Goal: Contribute content

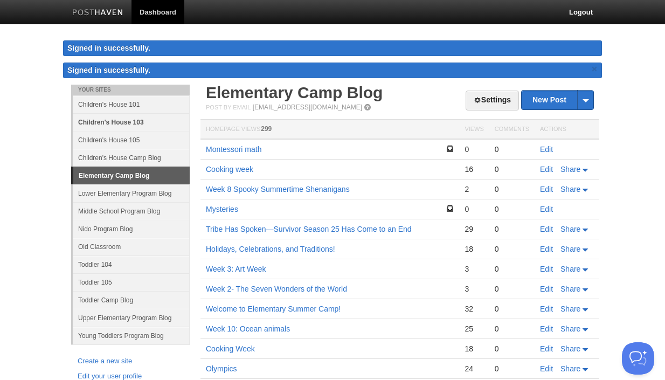
click at [118, 121] on link "Children's House 103" at bounding box center [131, 122] width 117 height 18
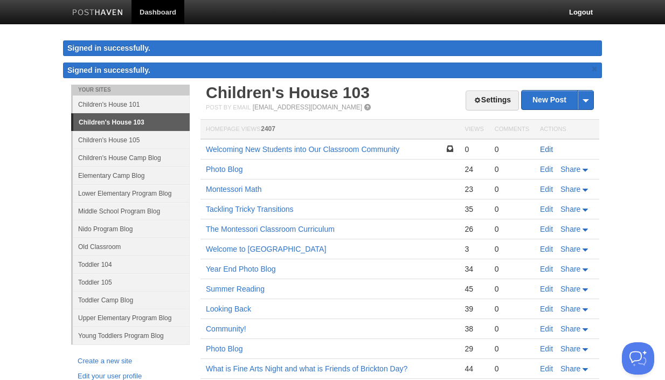
click at [547, 149] on link "Edit" at bounding box center [546, 149] width 13 height 9
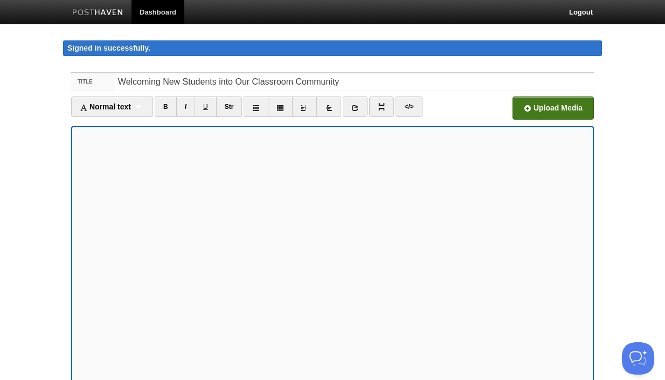
click at [562, 111] on input "file" at bounding box center [228, 111] width 816 height 55
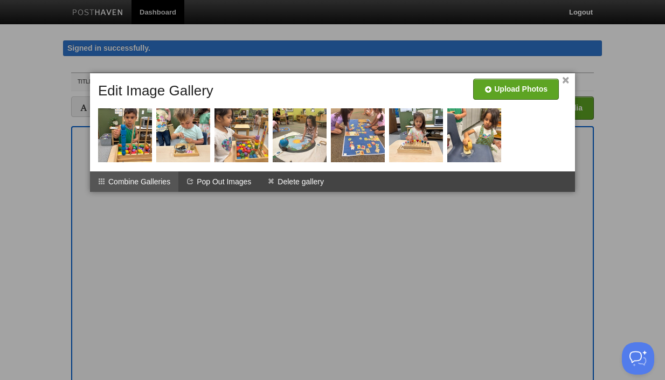
click at [151, 184] on li "Combine Galleries" at bounding box center [134, 181] width 88 height 20
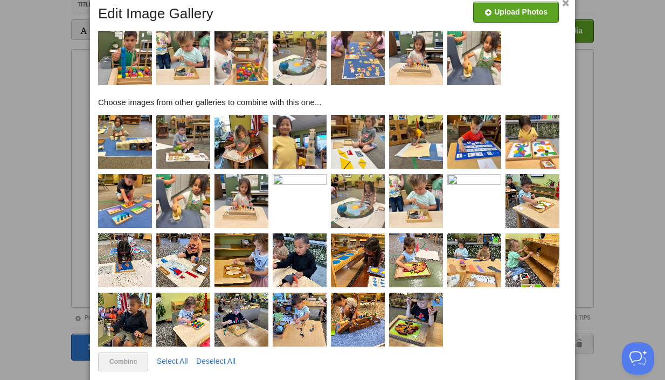
scroll to position [100, 0]
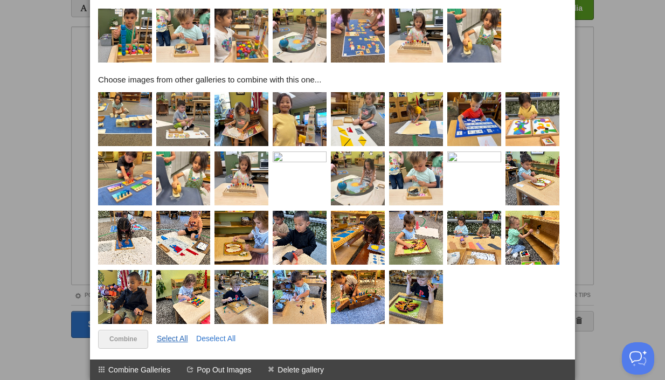
click at [185, 339] on link "Select All" at bounding box center [172, 338] width 31 height 9
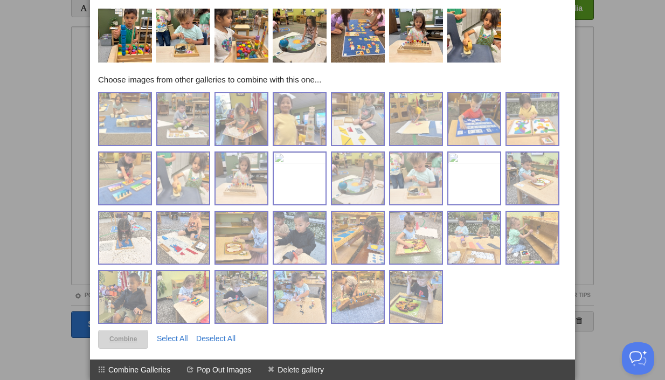
click at [121, 338] on link "Combine" at bounding box center [123, 339] width 50 height 19
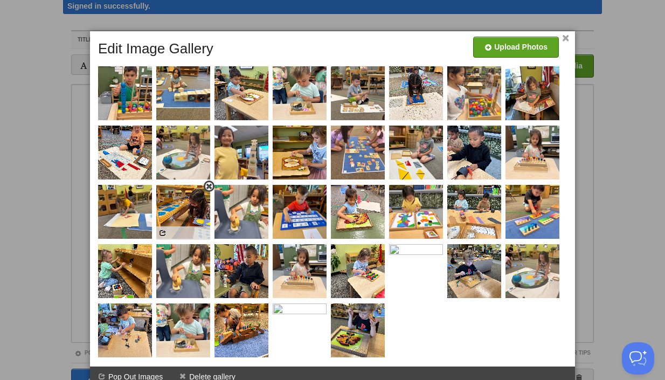
scroll to position [44, 0]
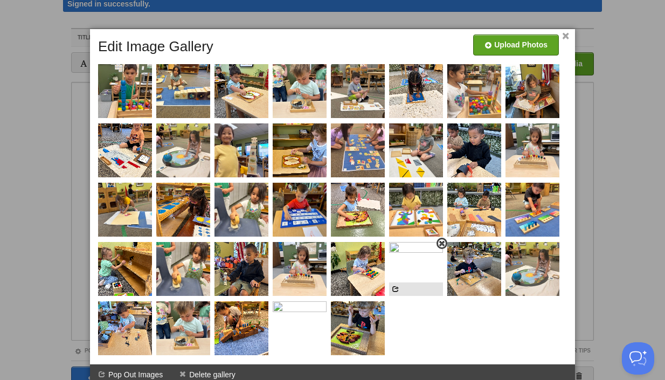
click at [441, 242] on span at bounding box center [442, 244] width 8 height 8
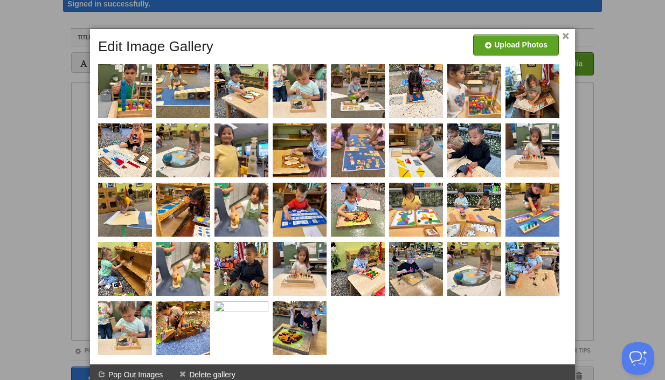
click at [566, 38] on link "×" at bounding box center [565, 36] width 7 height 6
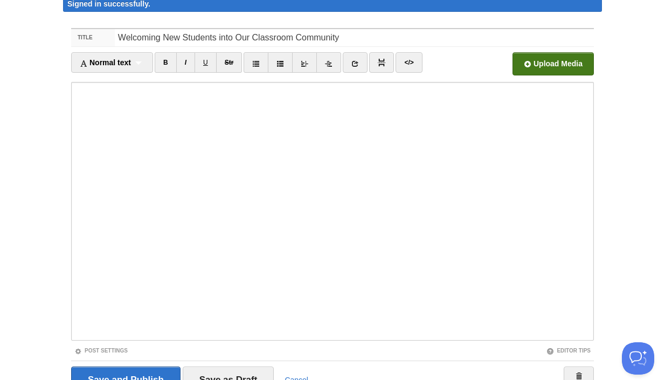
click at [551, 67] on input "file" at bounding box center [228, 66] width 816 height 55
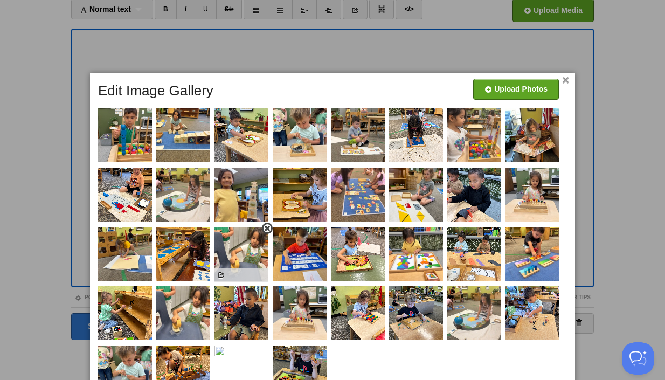
scroll to position [147, 0]
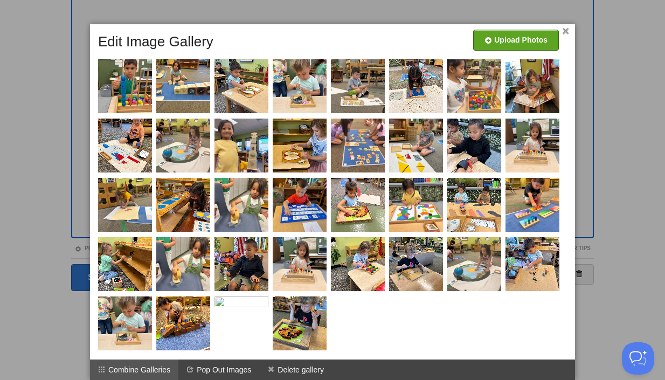
click at [159, 369] on li "Combine Galleries" at bounding box center [134, 369] width 88 height 20
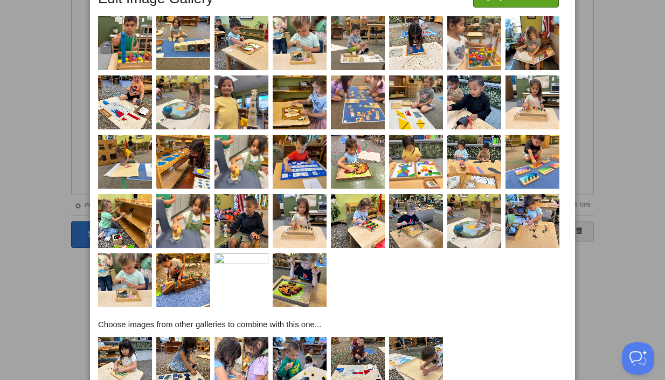
scroll to position [256, 0]
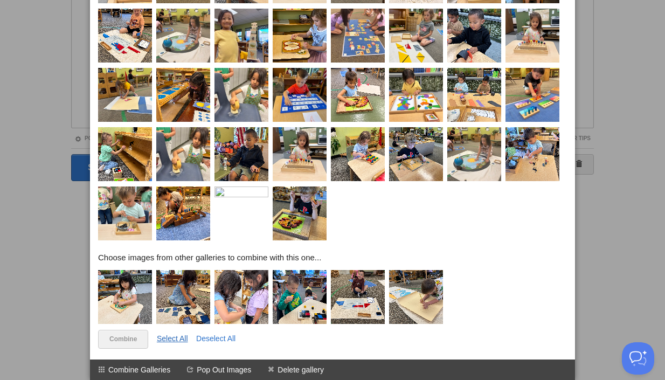
click at [169, 339] on link "Select All" at bounding box center [172, 338] width 31 height 9
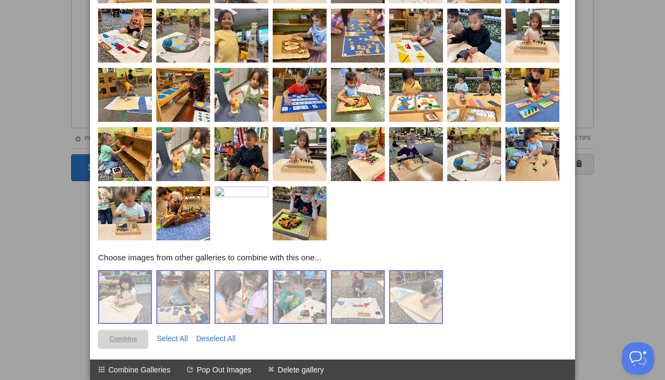
click at [124, 337] on link "Combine" at bounding box center [123, 339] width 50 height 19
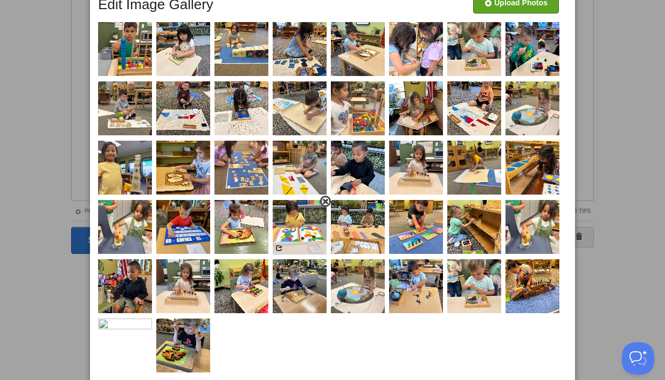
scroll to position [186, 0]
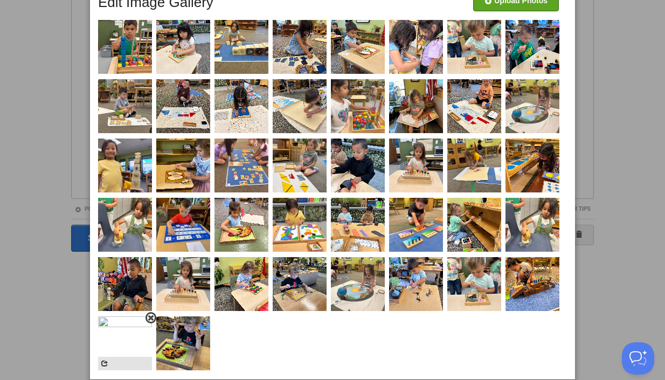
click at [131, 338] on img at bounding box center [125, 343] width 54 height 54
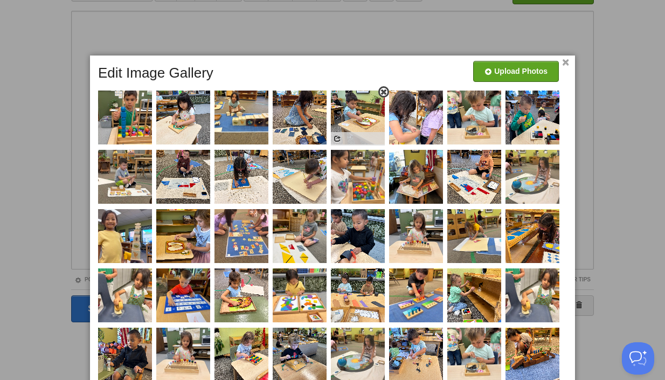
scroll to position [0, 0]
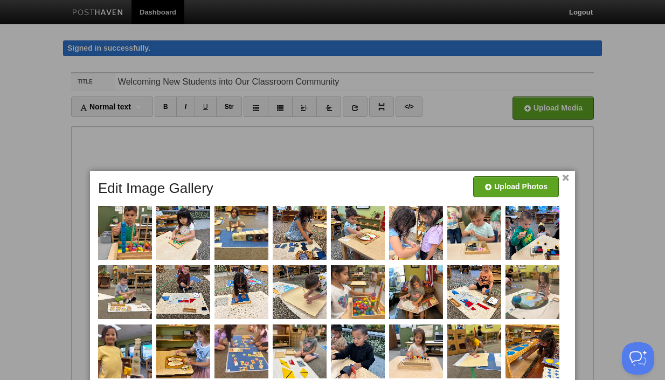
click at [563, 175] on link "×" at bounding box center [565, 178] width 7 height 6
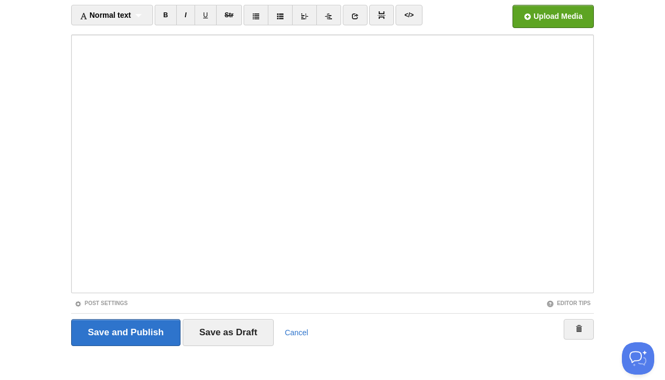
scroll to position [98, 0]
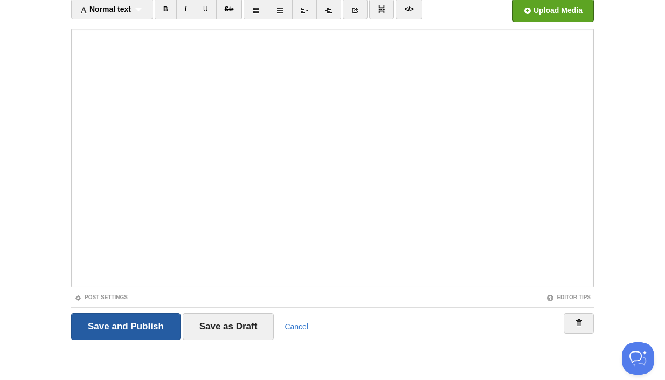
click at [136, 326] on input "Save and Publish" at bounding box center [125, 326] width 109 height 27
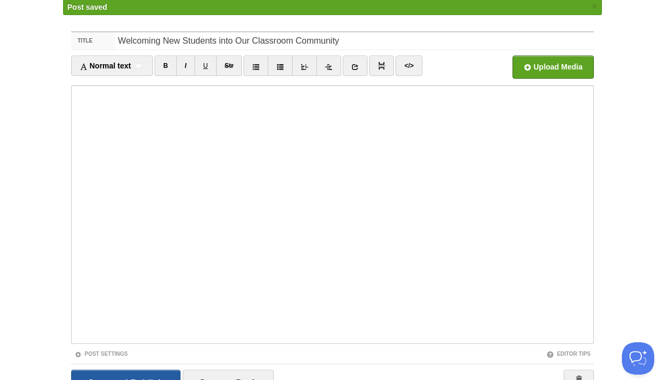
scroll to position [62, 0]
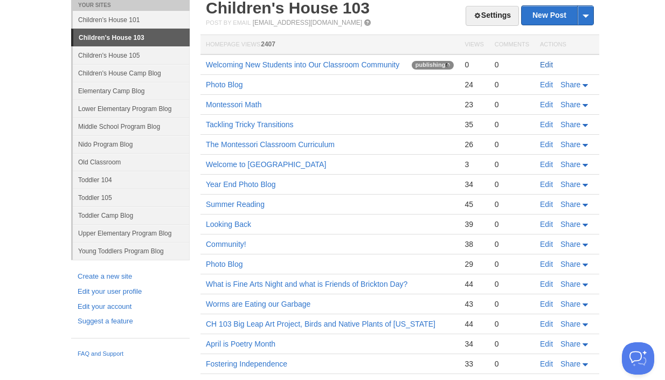
click at [548, 64] on link "Edit" at bounding box center [546, 64] width 13 height 9
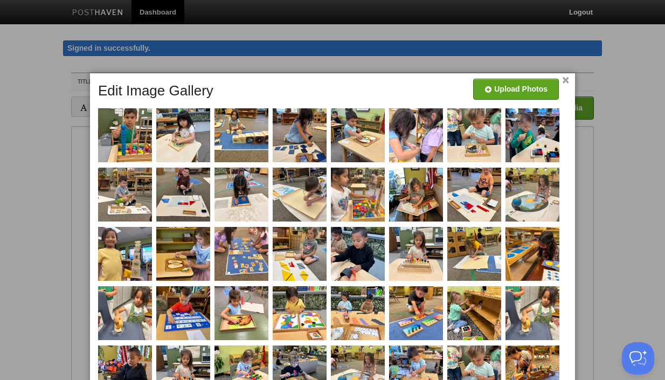
click at [566, 78] on link "×" at bounding box center [565, 81] width 7 height 6
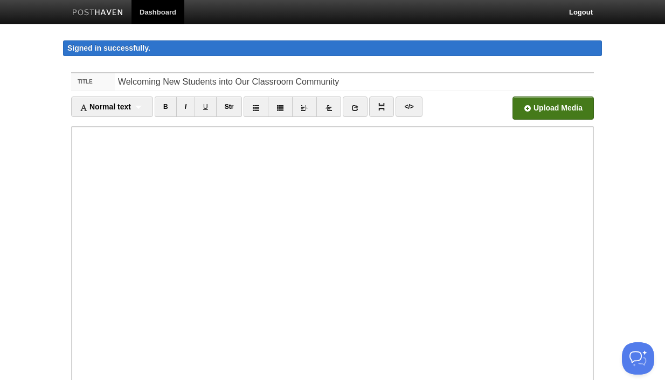
scroll to position [98, 0]
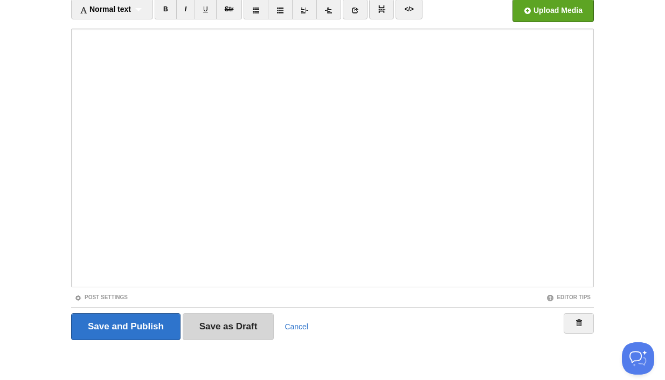
click at [235, 324] on input "Save as Draft" at bounding box center [229, 326] width 92 height 27
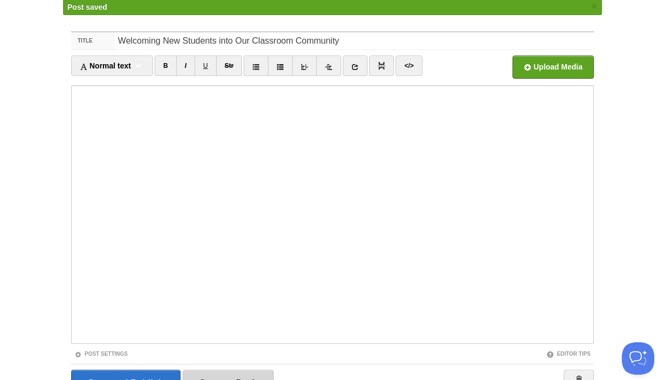
scroll to position [62, 0]
